Goal: Task Accomplishment & Management: Manage account settings

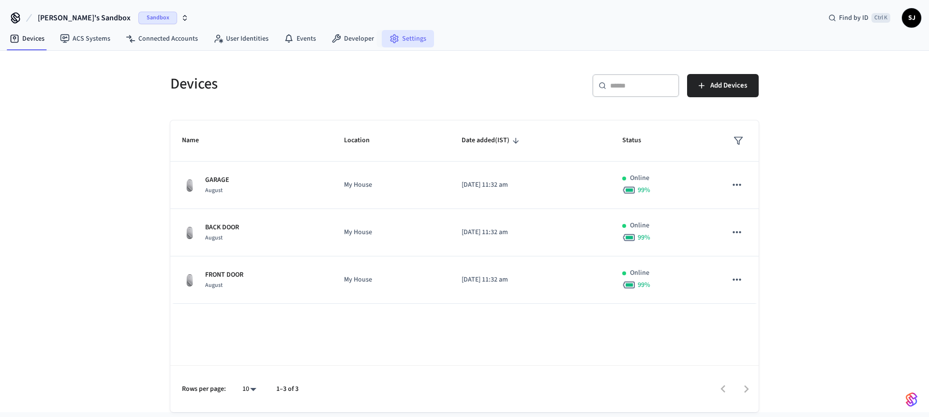
click at [388, 33] on link "Settings" at bounding box center [408, 38] width 52 height 17
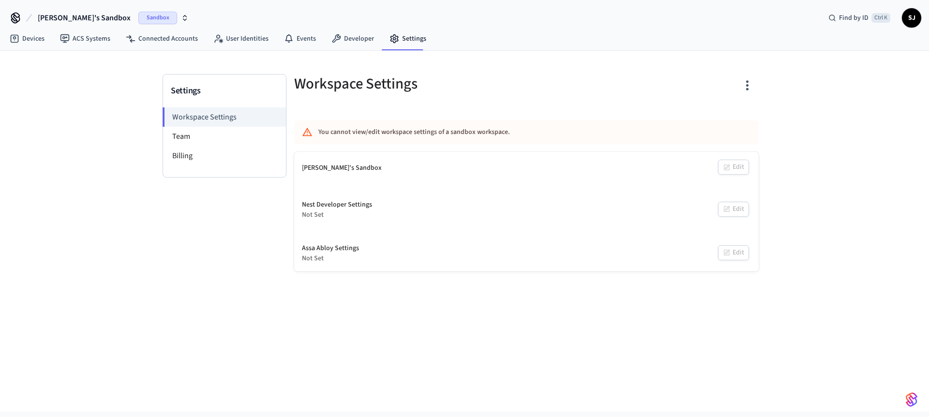
click at [339, 135] on div "You cannot view/edit workspace settings of a sandbox workspace." at bounding box center [497, 132] width 359 height 18
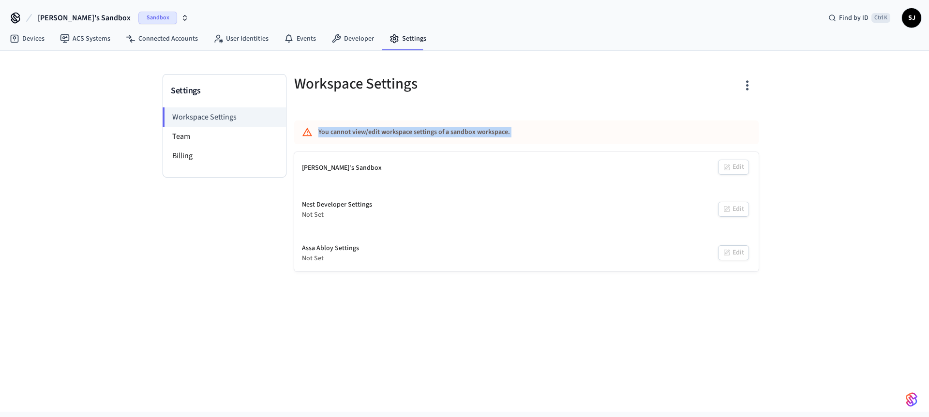
click at [339, 135] on div "You cannot view/edit workspace settings of a sandbox workspace." at bounding box center [497, 132] width 359 height 18
click at [738, 163] on div "Shubham's Sandbox Edit" at bounding box center [526, 168] width 464 height 32
click at [829, 24] on div "Find by ID Ctrl K" at bounding box center [858, 17] width 77 height 17
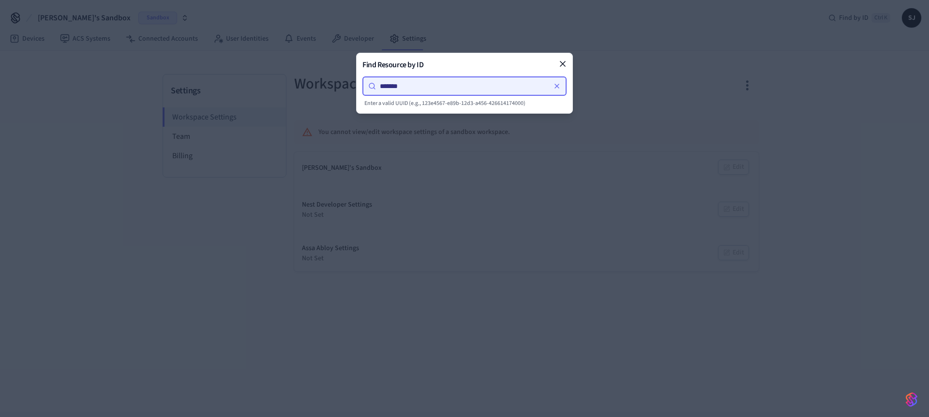
type input "*******"
click at [572, 60] on div "Find Resource by ID ******* Enter a valid UUID (e.g., 123e4567-e89b-12d3-a456-4…" at bounding box center [464, 83] width 217 height 61
click at [561, 67] on icon at bounding box center [563, 64] width 10 height 10
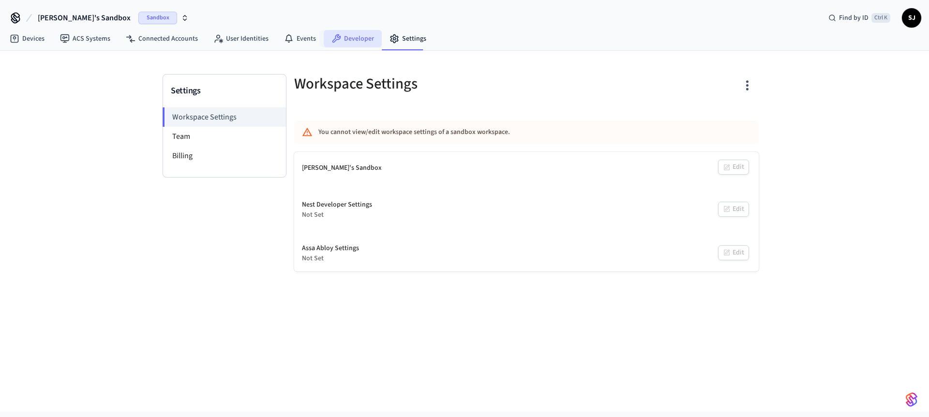
click at [340, 39] on link "Developer" at bounding box center [353, 38] width 58 height 17
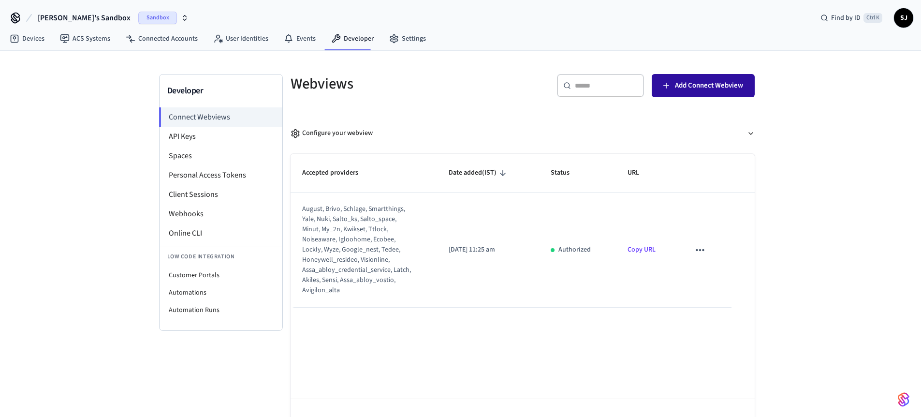
click at [669, 81] on icon "button" at bounding box center [667, 86] width 10 height 10
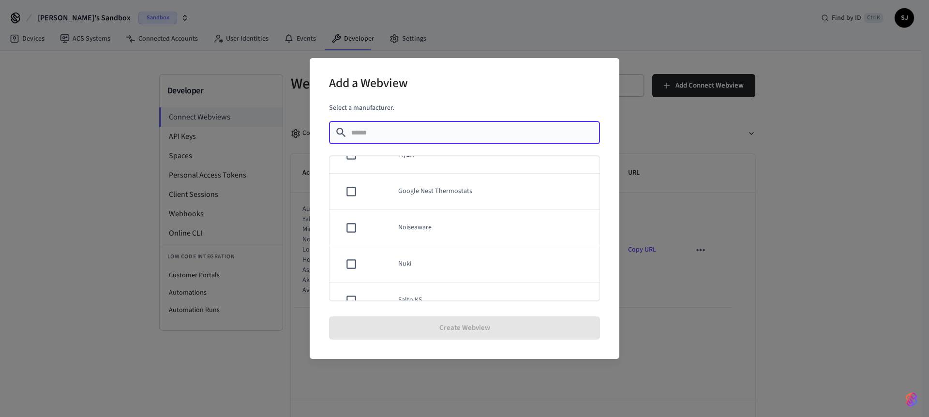
scroll to position [844, 0]
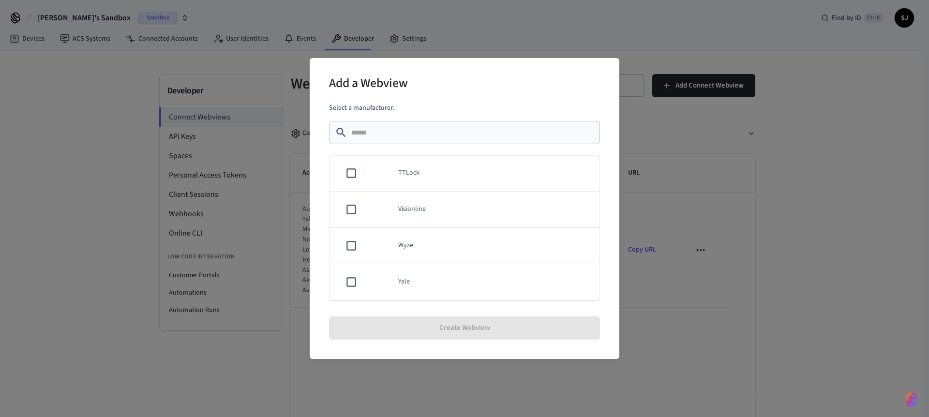
click at [439, 214] on td "Visionline" at bounding box center [492, 210] width 213 height 36
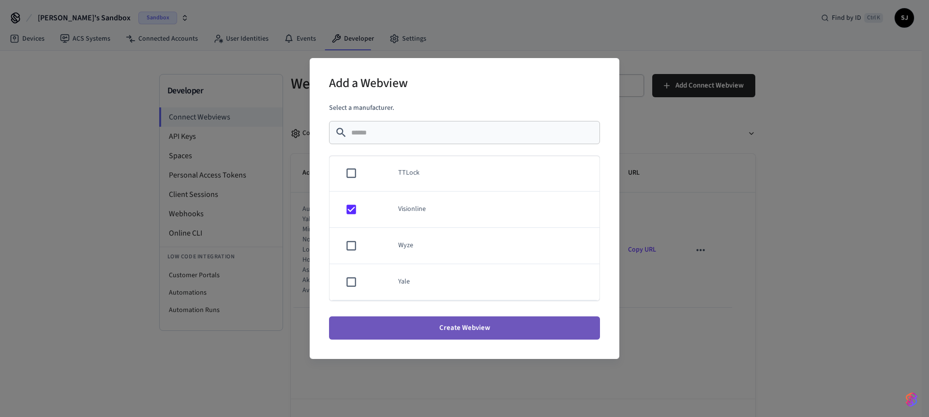
click at [461, 329] on button "Create Webview" at bounding box center [464, 327] width 271 height 23
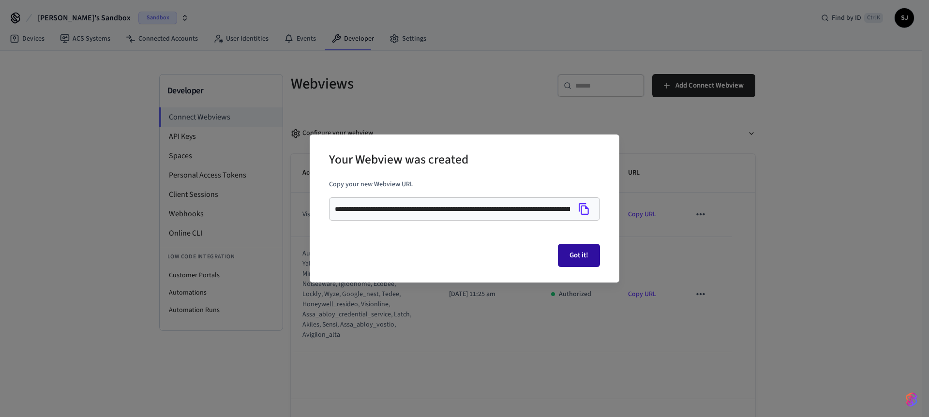
click at [566, 262] on button "Got it!" at bounding box center [579, 255] width 42 height 23
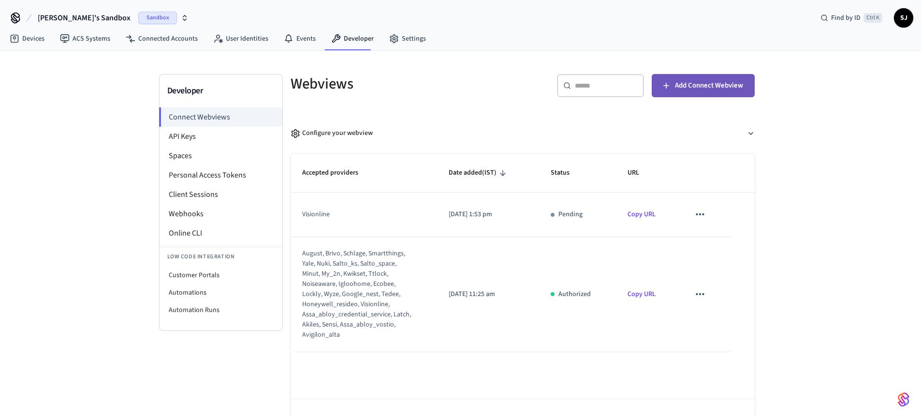
click at [695, 90] on span "Add Connect Webview" at bounding box center [709, 85] width 68 height 13
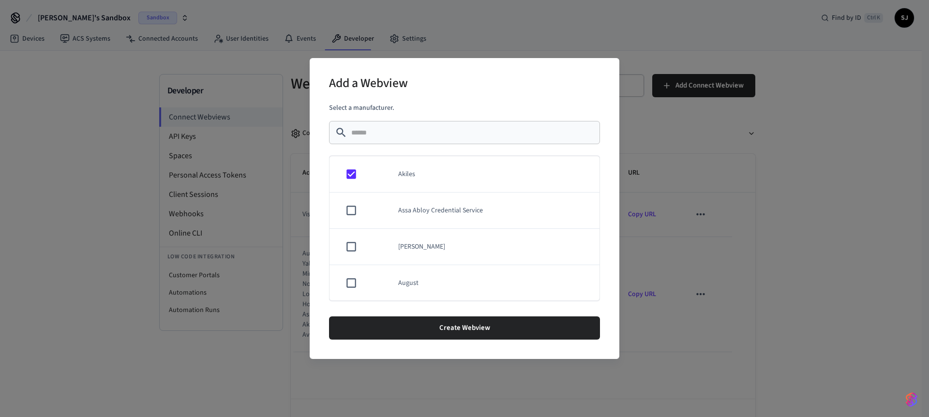
click at [349, 204] on td "sticky table" at bounding box center [349, 210] width 40 height 36
click at [350, 284] on td "sticky table" at bounding box center [349, 292] width 40 height 36
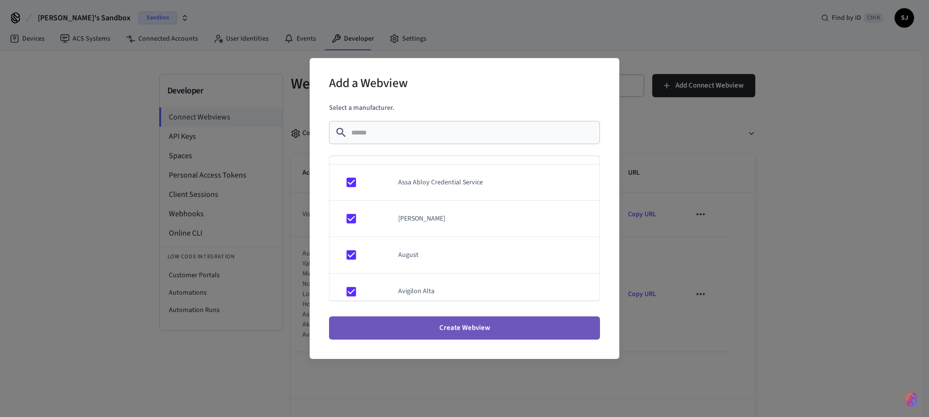
click at [443, 320] on button "Create Webview" at bounding box center [464, 327] width 271 height 23
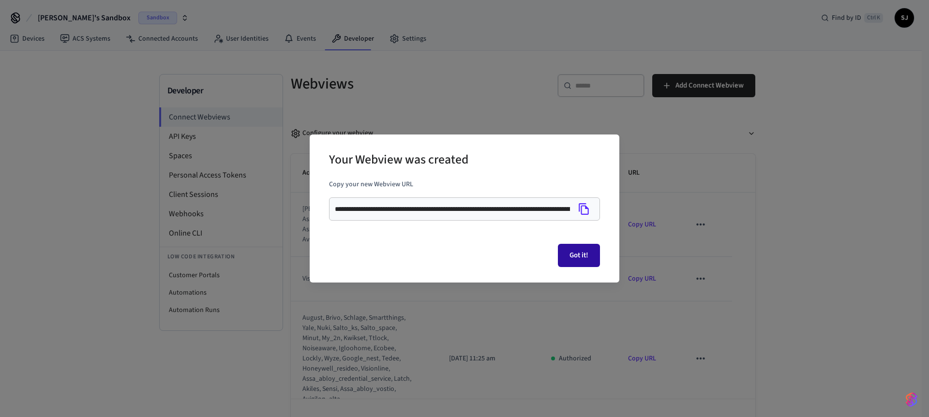
click at [580, 247] on button "Got it!" at bounding box center [579, 255] width 42 height 23
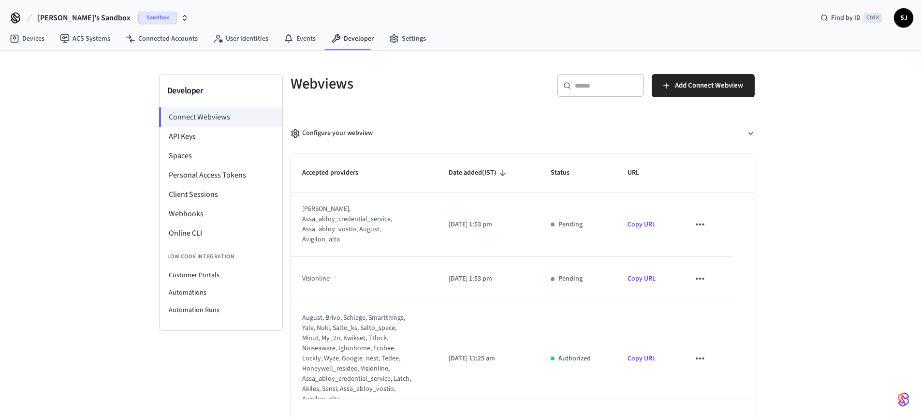
click at [158, 136] on div "Developer Connect Webviews API Keys Spaces Personal Access Tokens Client Sessio…" at bounding box center [460, 248] width 619 height 395
click at [189, 133] on li "API Keys" at bounding box center [221, 136] width 123 height 19
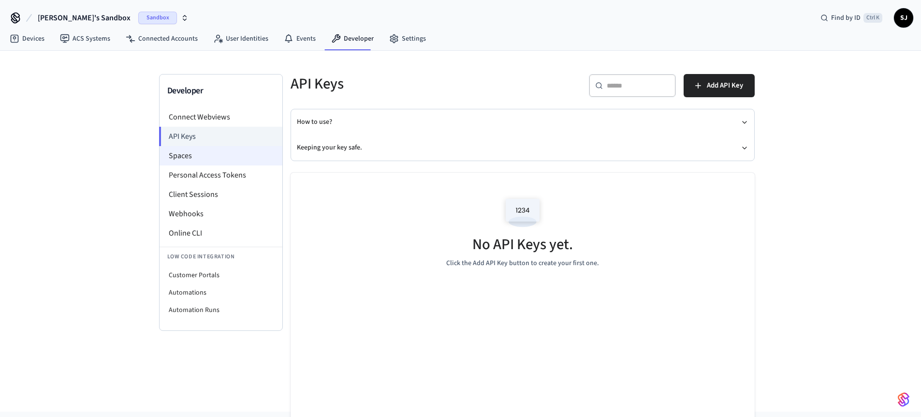
click at [216, 160] on li "Spaces" at bounding box center [221, 155] width 123 height 19
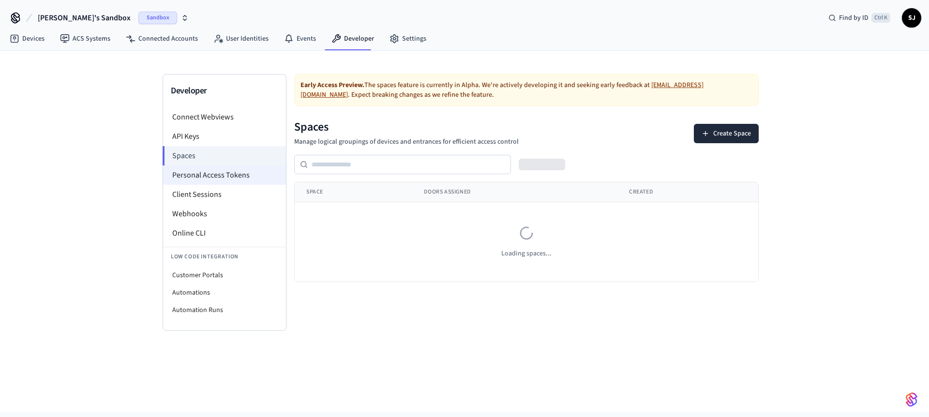
click at [191, 175] on li "Personal Access Tokens" at bounding box center [224, 174] width 123 height 19
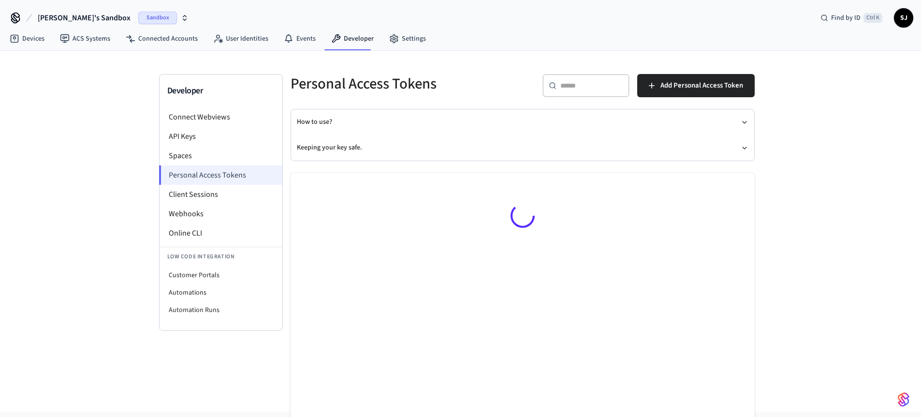
click at [191, 175] on li "Personal Access Tokens" at bounding box center [220, 174] width 123 height 19
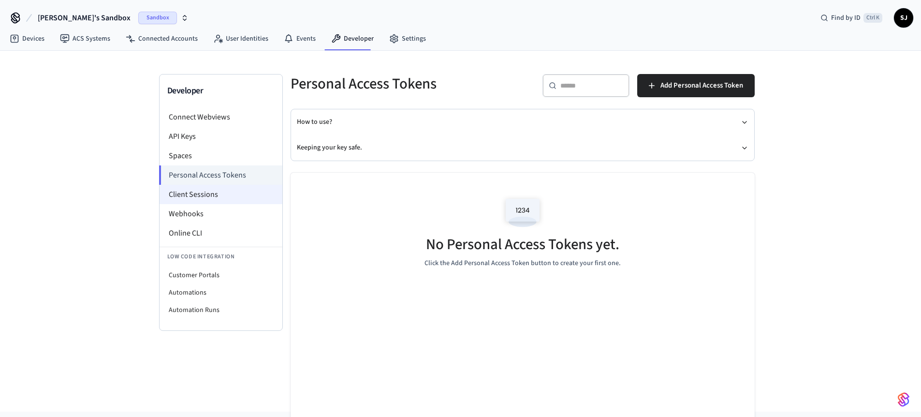
click at [228, 187] on li "Client Sessions" at bounding box center [221, 194] width 123 height 19
click at [228, 187] on li "Client Sessions" at bounding box center [224, 194] width 123 height 19
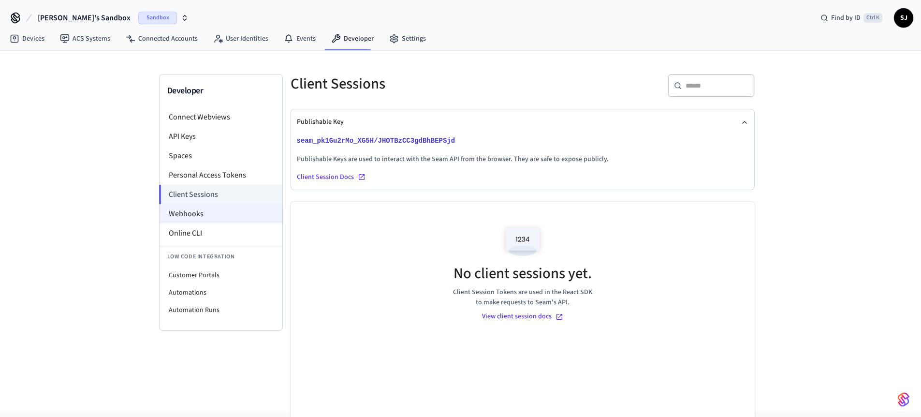
click at [185, 213] on li "Webhooks" at bounding box center [221, 213] width 123 height 19
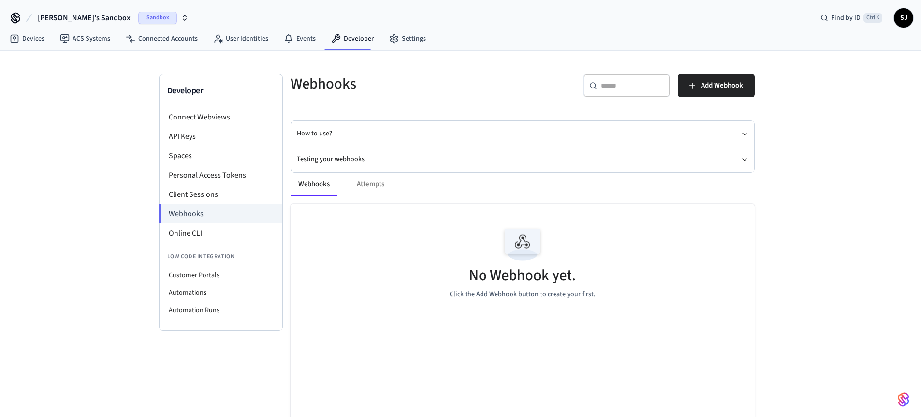
click at [376, 189] on div "Webhooks Attempts" at bounding box center [523, 184] width 464 height 23
click at [373, 185] on div "Webhooks Attempts" at bounding box center [523, 184] width 464 height 23
click at [372, 183] on div "Webhooks Attempts" at bounding box center [523, 184] width 464 height 23
drag, startPoint x: 372, startPoint y: 183, endPoint x: 320, endPoint y: 158, distance: 58.0
click at [320, 158] on div "Webhooks ​ ​ Add Webhook How to use? Testing your webhooks Webhooks Attempts No…" at bounding box center [523, 263] width 480 height 379
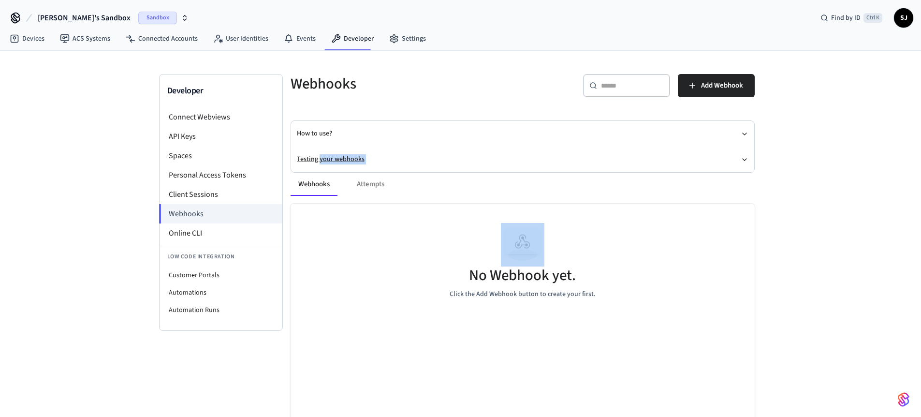
click at [320, 158] on button "Testing your webhooks" at bounding box center [523, 160] width 452 height 26
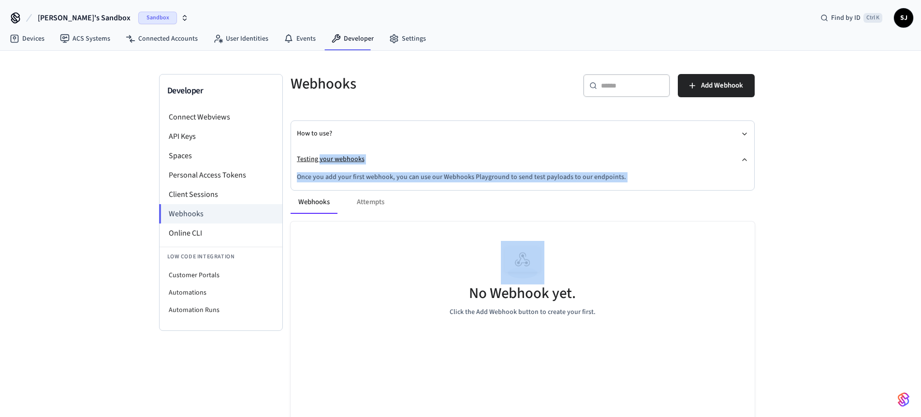
click at [328, 171] on button "Testing your webhooks" at bounding box center [523, 160] width 452 height 26
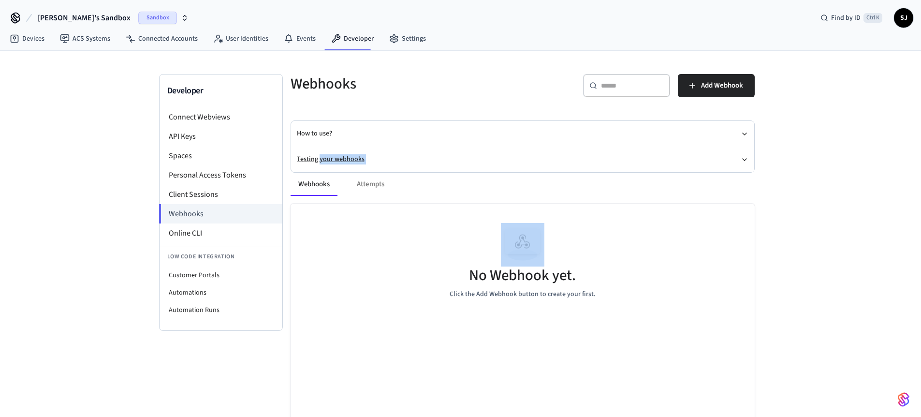
click at [323, 160] on button "Testing your webhooks" at bounding box center [523, 160] width 452 height 26
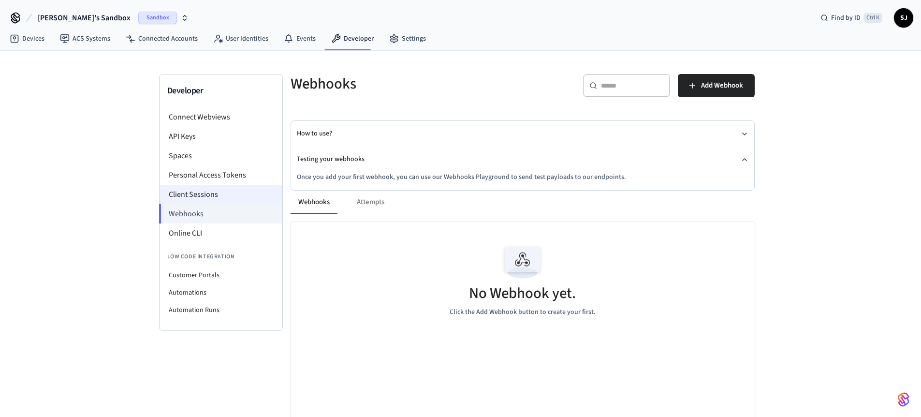
click at [193, 199] on li "Client Sessions" at bounding box center [221, 194] width 123 height 19
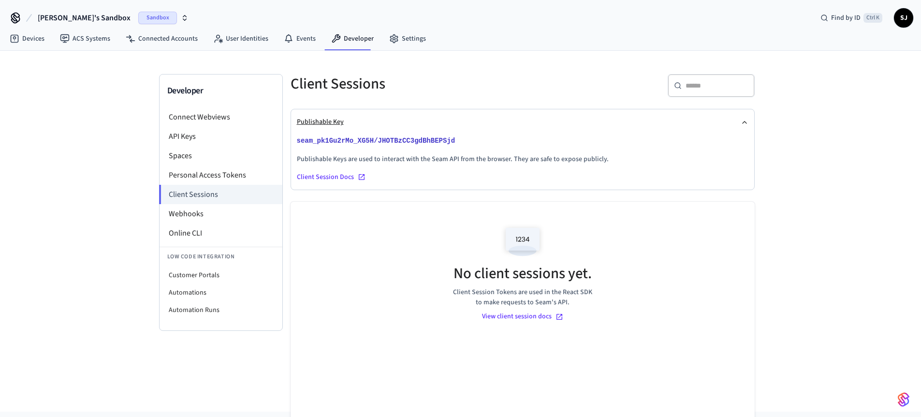
click at [477, 133] on button "Publishable Key" at bounding box center [523, 122] width 452 height 26
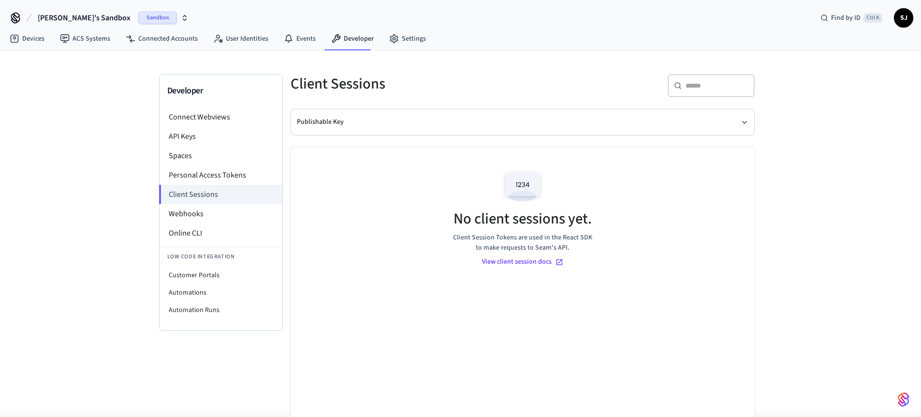
click at [465, 135] on div "Publishable Key" at bounding box center [523, 122] width 464 height 27
click at [741, 120] on icon "button" at bounding box center [745, 122] width 8 height 8
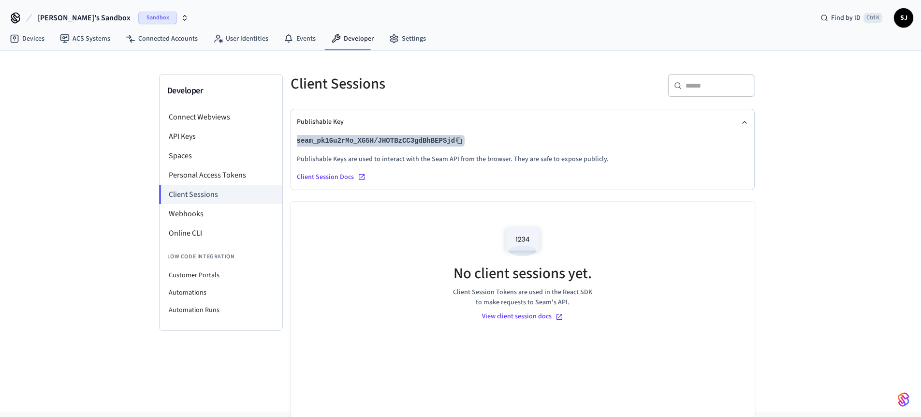
click at [459, 142] on icon at bounding box center [459, 140] width 7 height 7
drag, startPoint x: 479, startPoint y: 140, endPoint x: 295, endPoint y: 139, distance: 184.3
click at [295, 139] on div "Publishable Key seam_pk1Gu2rMo_XG5H/JHOTBzCC3gdBhBEPSjd Publishable Keys are us…" at bounding box center [522, 149] width 463 height 80
copy button "seam_pk1Gu2rMo_XG5H/JHOTBzCC3gdBhBEPSjd"
click at [22, 36] on link "Devices" at bounding box center [27, 38] width 50 height 17
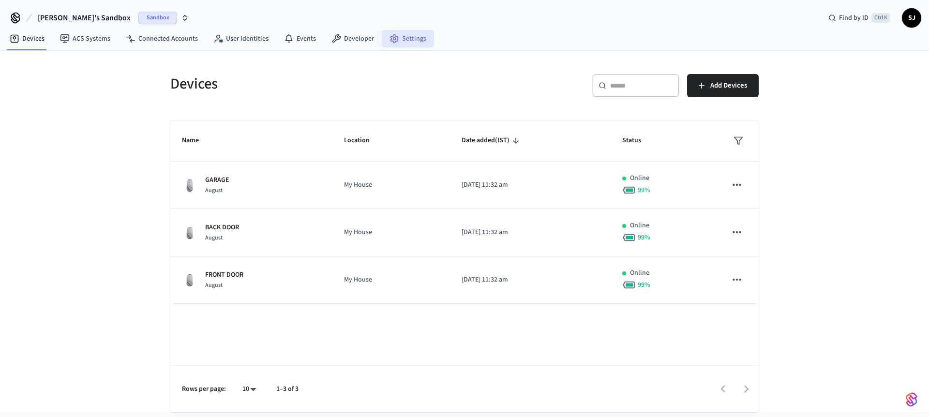
click at [391, 35] on icon at bounding box center [394, 39] width 10 height 10
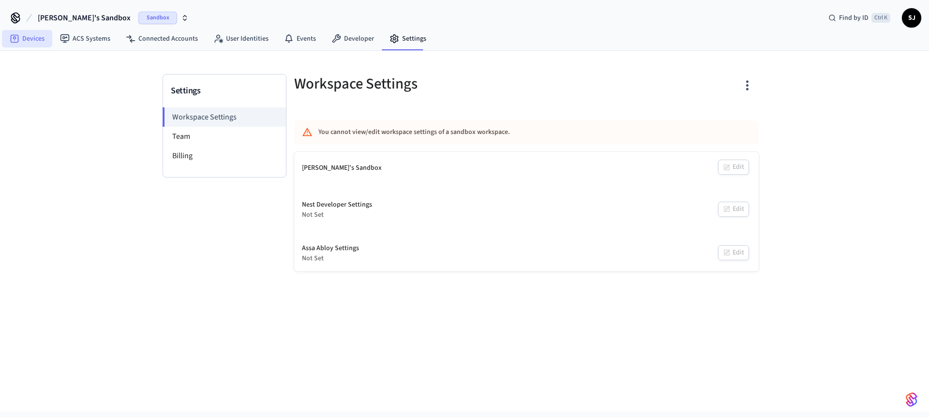
click at [26, 35] on link "Devices" at bounding box center [27, 38] width 50 height 17
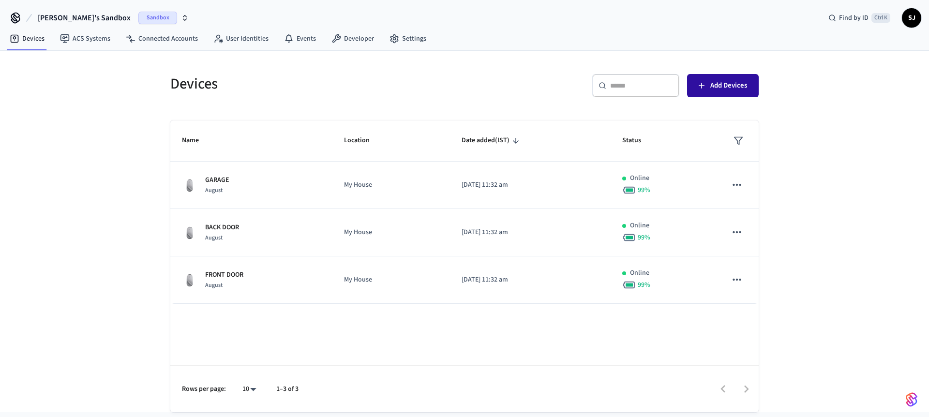
click at [710, 84] on span "Add Devices" at bounding box center [728, 85] width 37 height 13
click at [372, 47] on link "Developer" at bounding box center [353, 38] width 58 height 17
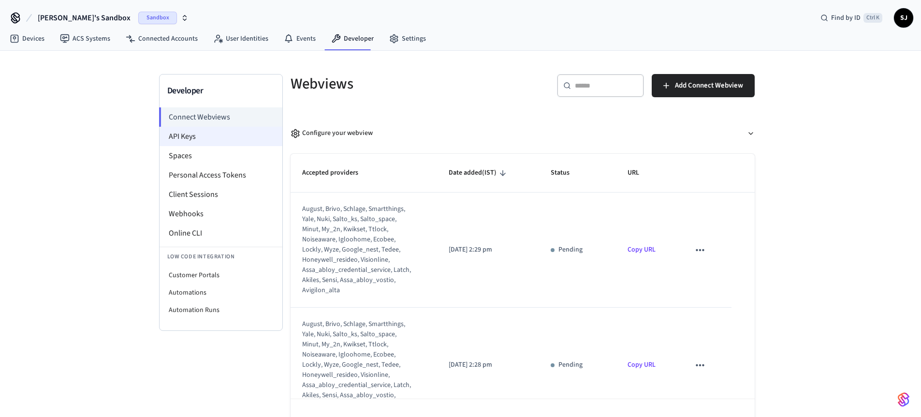
click at [186, 141] on li "API Keys" at bounding box center [221, 136] width 123 height 19
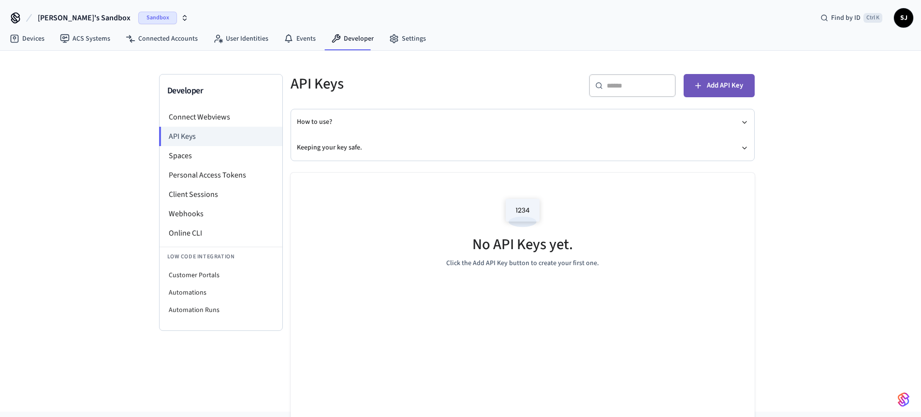
click at [706, 89] on button "Add API Key" at bounding box center [719, 85] width 71 height 23
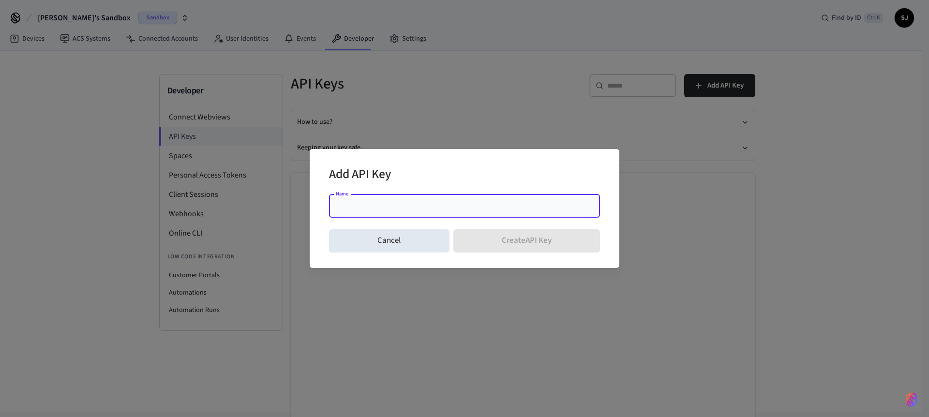
click at [362, 202] on input "Name" at bounding box center [464, 206] width 259 height 10
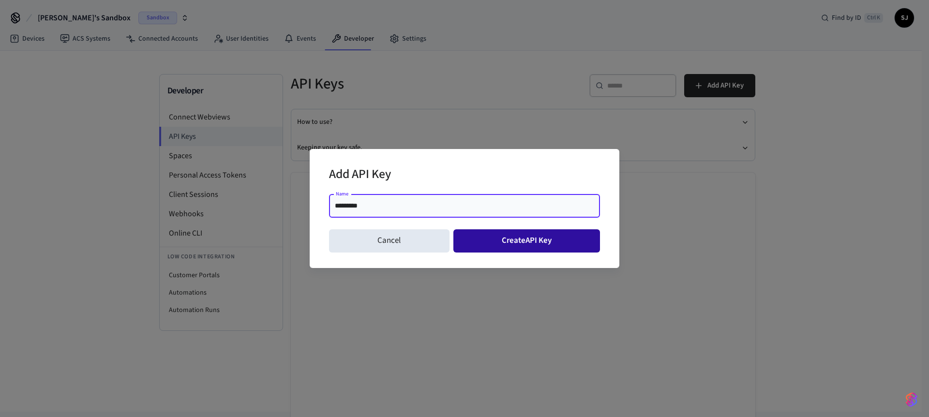
type input "*********"
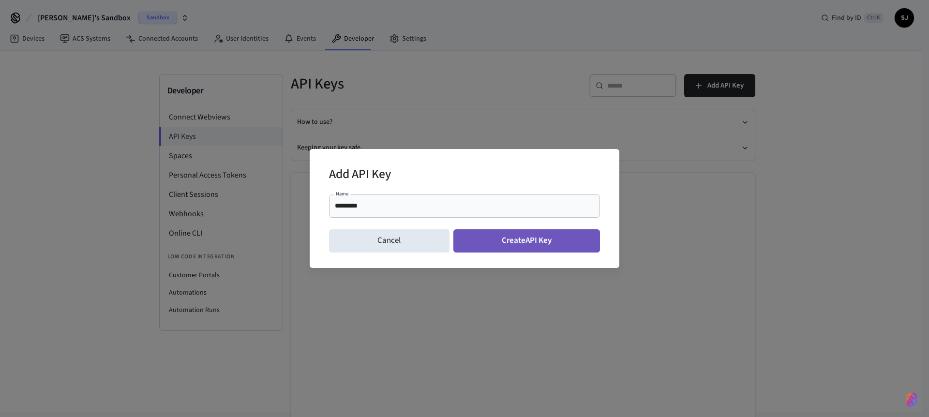
click at [501, 246] on button "Create API Key" at bounding box center [526, 240] width 147 height 23
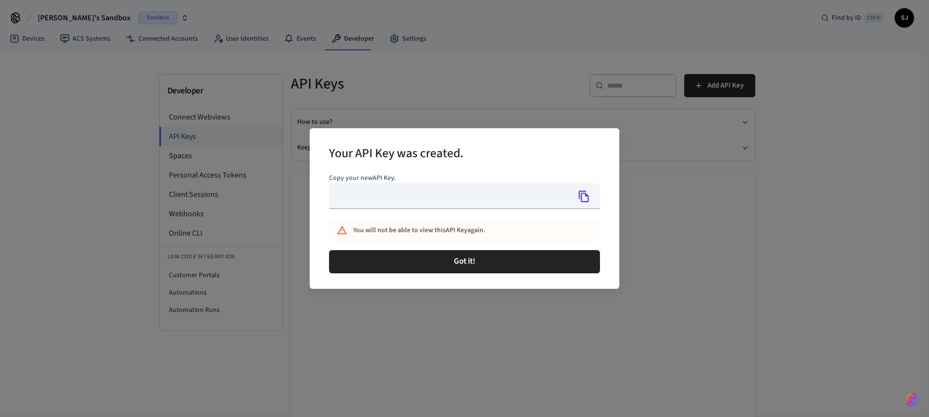
type input "**********"
click at [585, 192] on icon "Copy" at bounding box center [583, 196] width 13 height 13
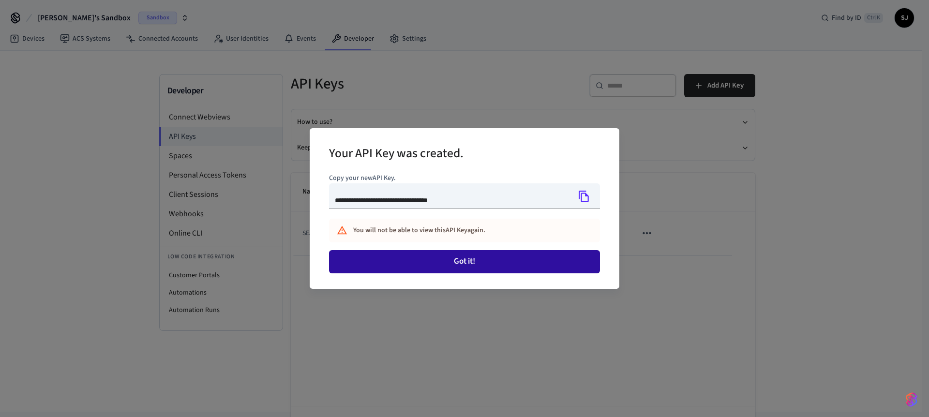
click at [482, 266] on button "Got it!" at bounding box center [464, 261] width 271 height 23
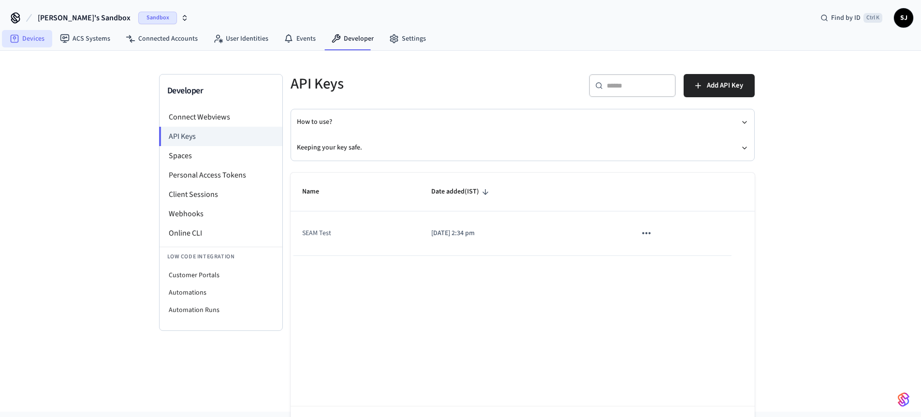
click at [42, 41] on link "Devices" at bounding box center [27, 38] width 50 height 17
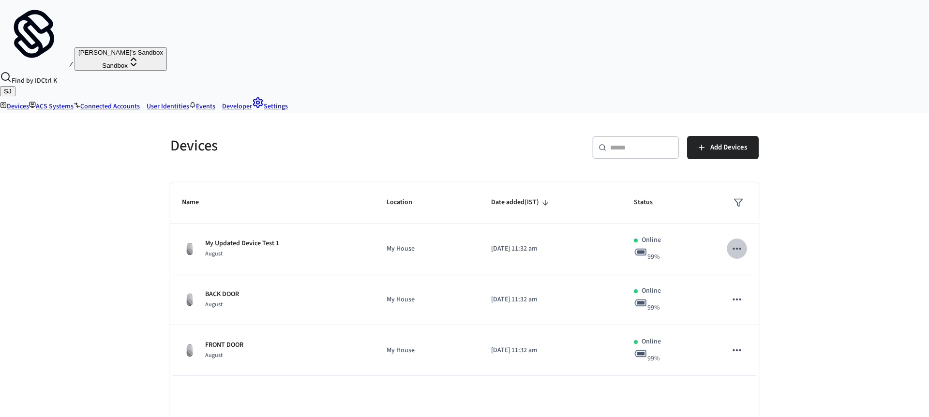
click at [735, 242] on icon "sticky table" at bounding box center [736, 248] width 13 height 13
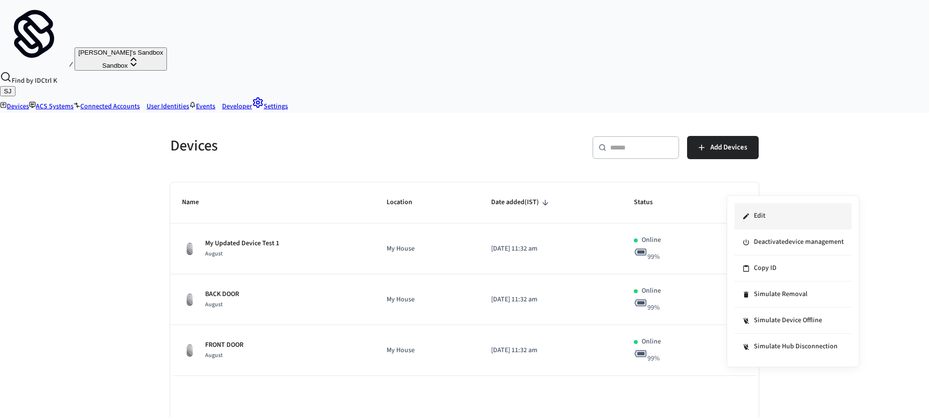
click at [764, 214] on li "Edit" at bounding box center [792, 216] width 117 height 26
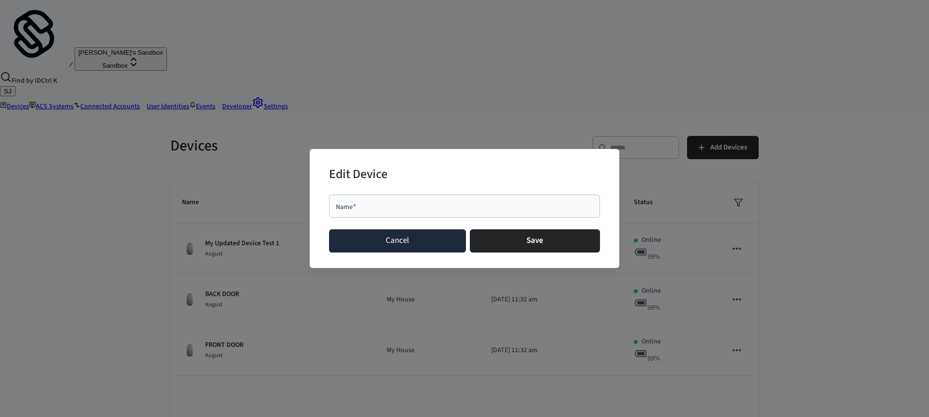
click at [457, 240] on button "Cancel" at bounding box center [397, 240] width 137 height 23
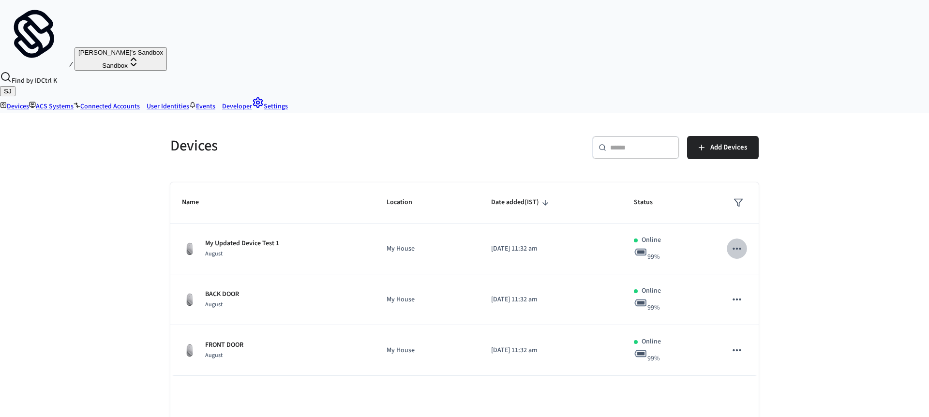
click at [731, 242] on icon "sticky table" at bounding box center [736, 248] width 13 height 13
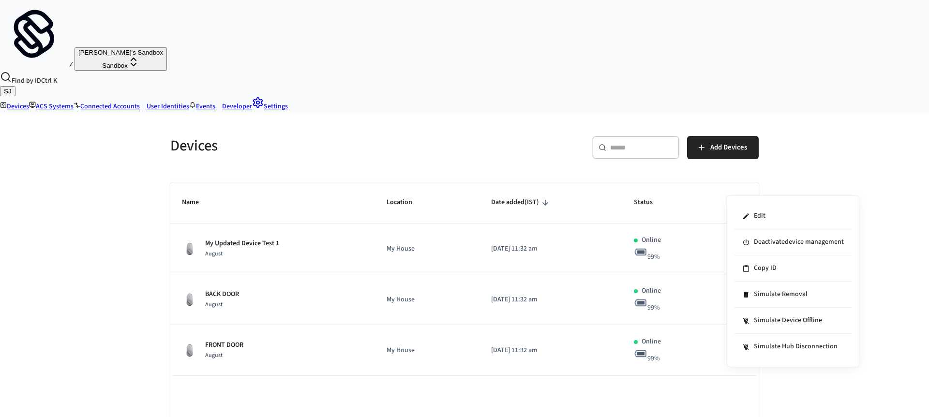
click at [634, 87] on div at bounding box center [464, 208] width 929 height 417
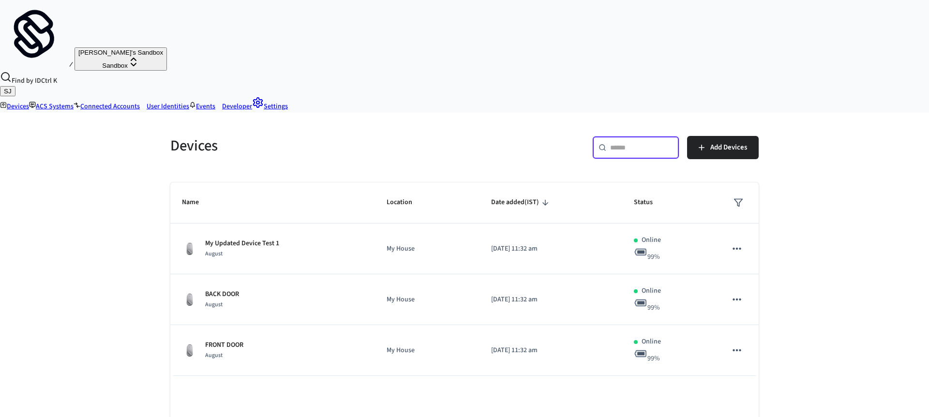
click at [616, 143] on input "text" at bounding box center [641, 148] width 63 height 10
paste input "**********"
type input "**********"
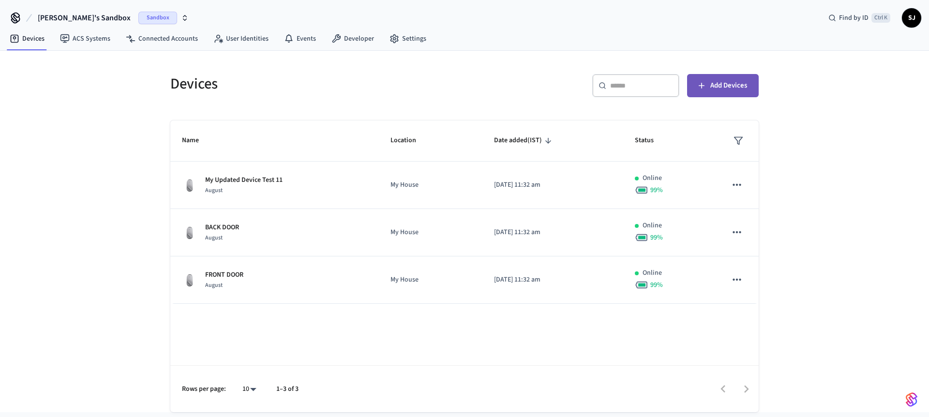
click at [740, 90] on span "Add Devices" at bounding box center [728, 85] width 37 height 13
click at [368, 31] on link "Developer" at bounding box center [353, 38] width 58 height 17
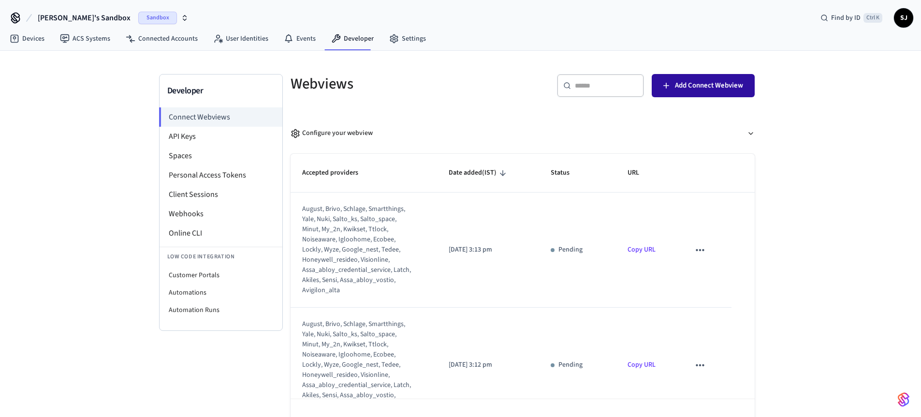
click at [708, 87] on span "Add Connect Webview" at bounding box center [709, 85] width 68 height 13
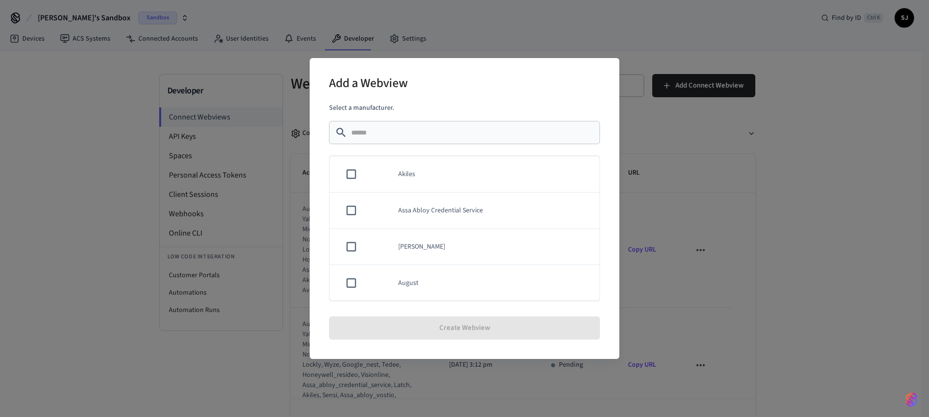
click at [348, 276] on td "sticky table" at bounding box center [349, 283] width 40 height 36
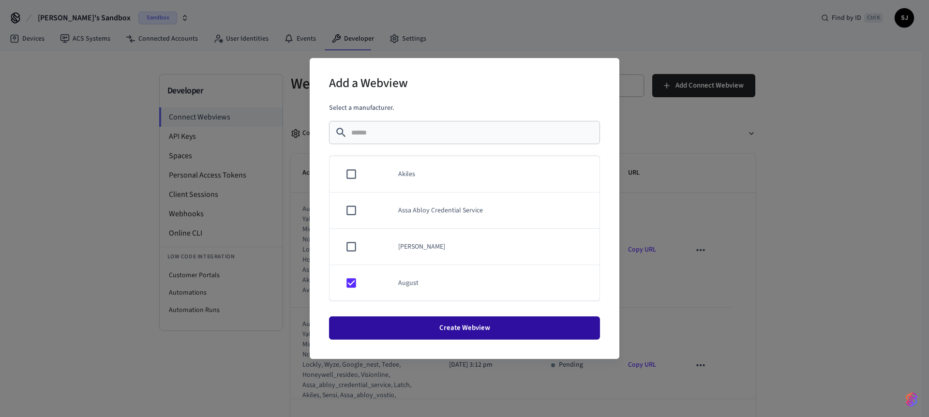
click at [432, 329] on button "Create Webview" at bounding box center [464, 327] width 271 height 23
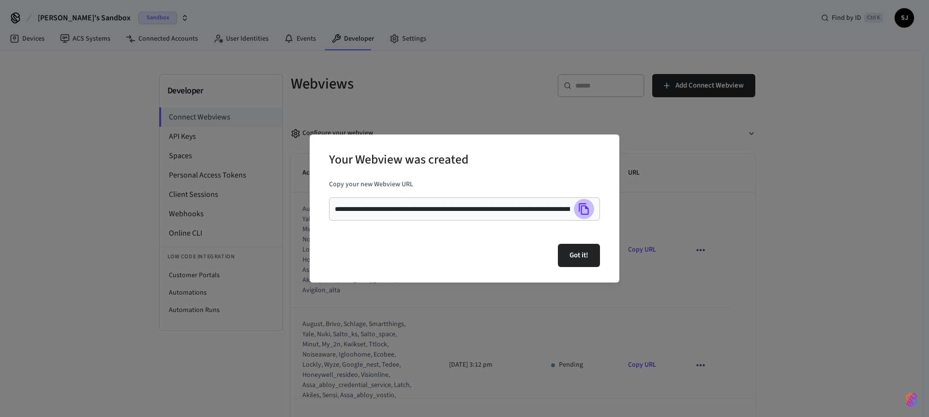
click at [583, 207] on icon "Copy" at bounding box center [583, 209] width 13 height 13
